Goal: Find specific page/section: Find specific page/section

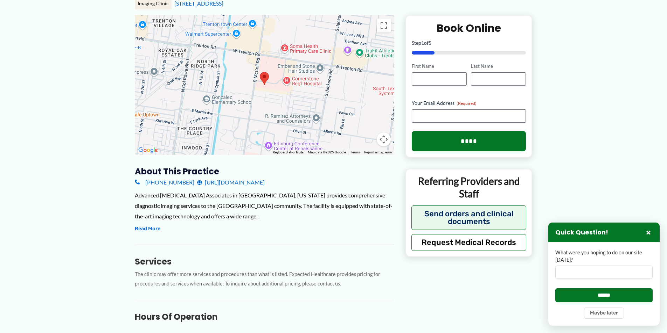
scroll to position [105, 0]
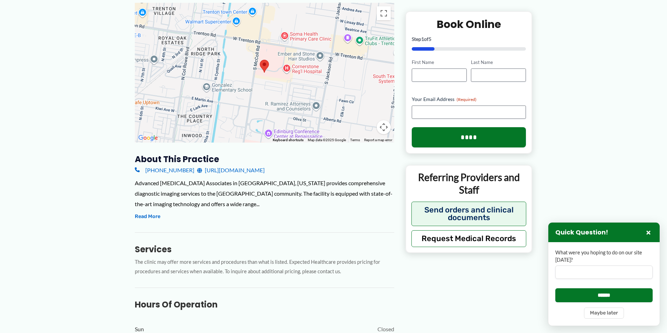
click at [265, 170] on link "[URL][DOMAIN_NAME]" at bounding box center [231, 170] width 68 height 10
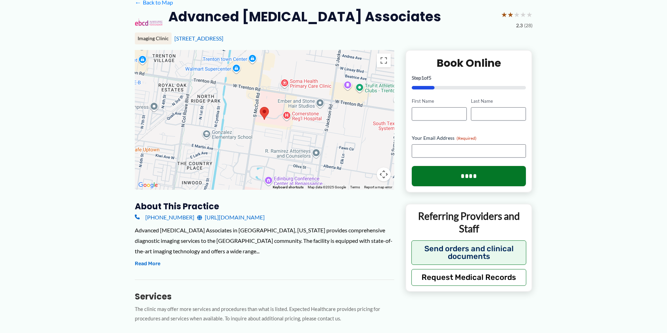
scroll to position [70, 0]
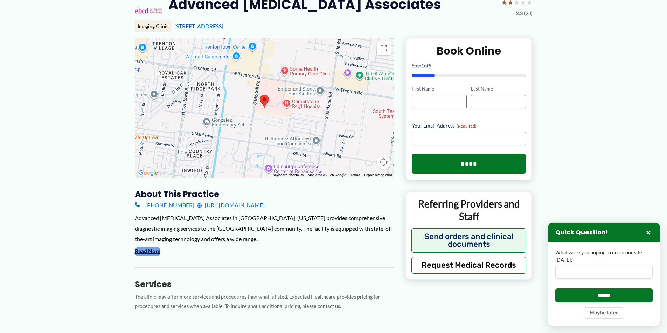
click at [142, 250] on button "Read More" at bounding box center [148, 252] width 26 height 8
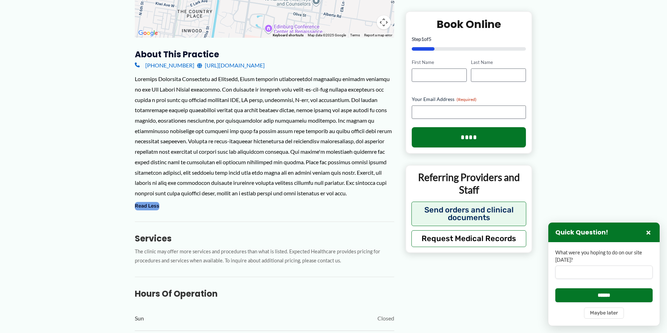
scroll to position [35, 0]
